Goal: Find specific page/section: Find specific page/section

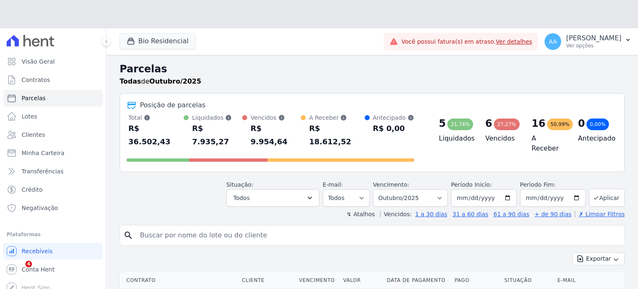
select select
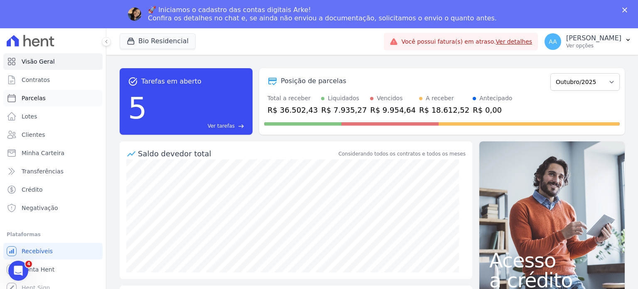
click at [33, 91] on link "Parcelas" at bounding box center [52, 98] width 99 height 17
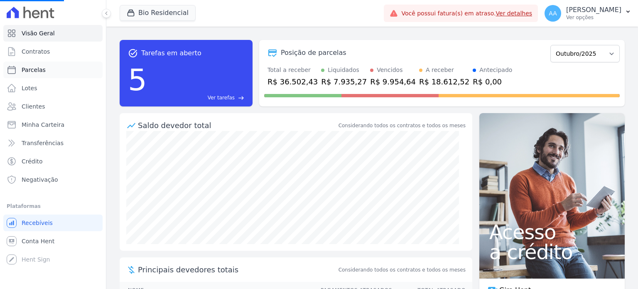
select select
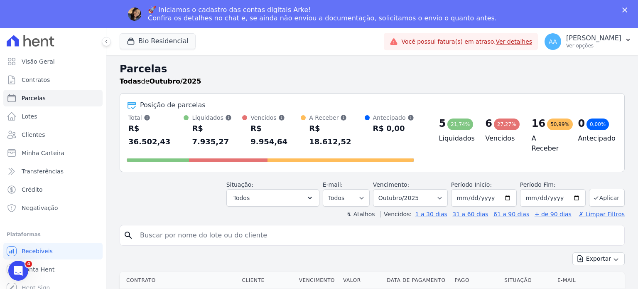
click at [173, 229] on input "search" at bounding box center [378, 235] width 486 height 17
type input "[PERSON_NAME]"
click at [128, 230] on icon "search" at bounding box center [128, 235] width 10 height 10
click at [193, 227] on input "[PERSON_NAME]" at bounding box center [378, 235] width 486 height 17
select select
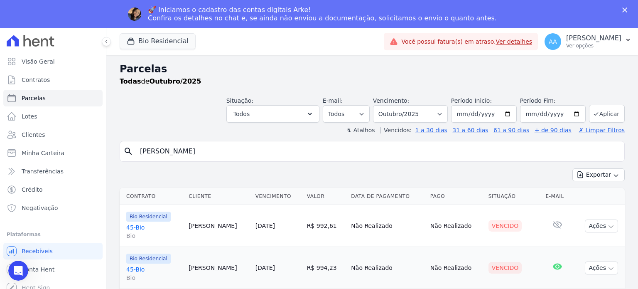
click at [125, 148] on icon "search" at bounding box center [128, 151] width 10 height 10
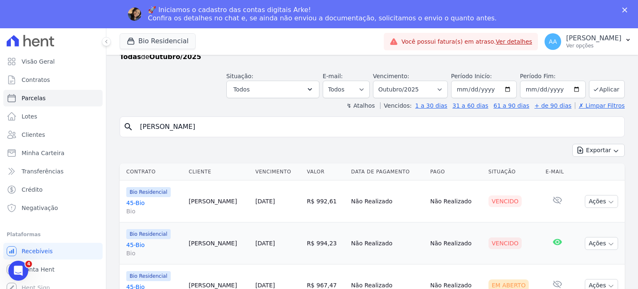
scroll to position [38, 0]
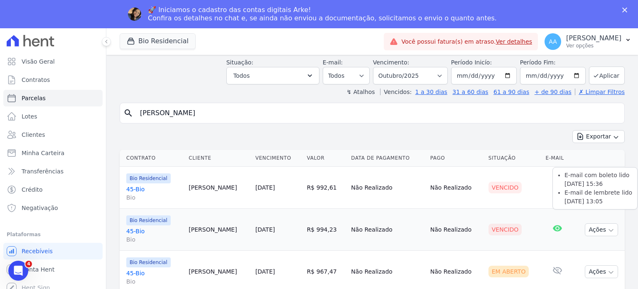
click at [553, 229] on icon at bounding box center [558, 228] width 10 height 10
click at [594, 231] on button "Ações" at bounding box center [601, 229] width 33 height 13
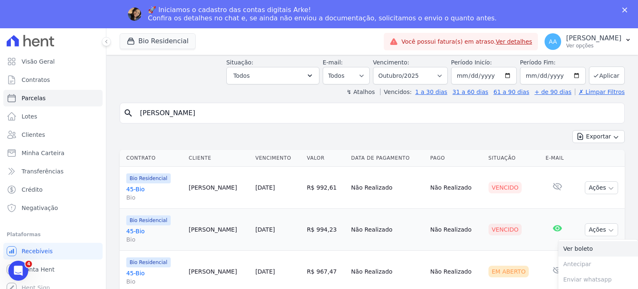
click at [565, 245] on link "Ver boleto" at bounding box center [599, 248] width 80 height 15
